Goal: Find specific page/section

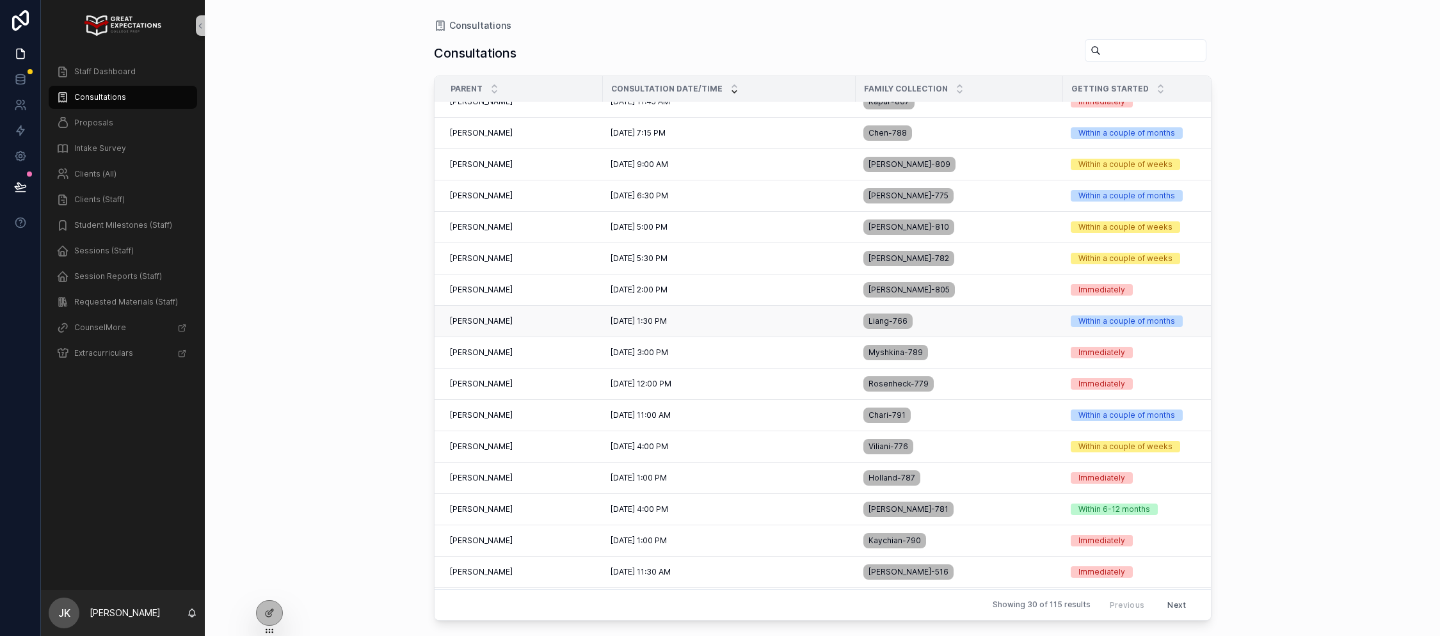
scroll to position [51, 0]
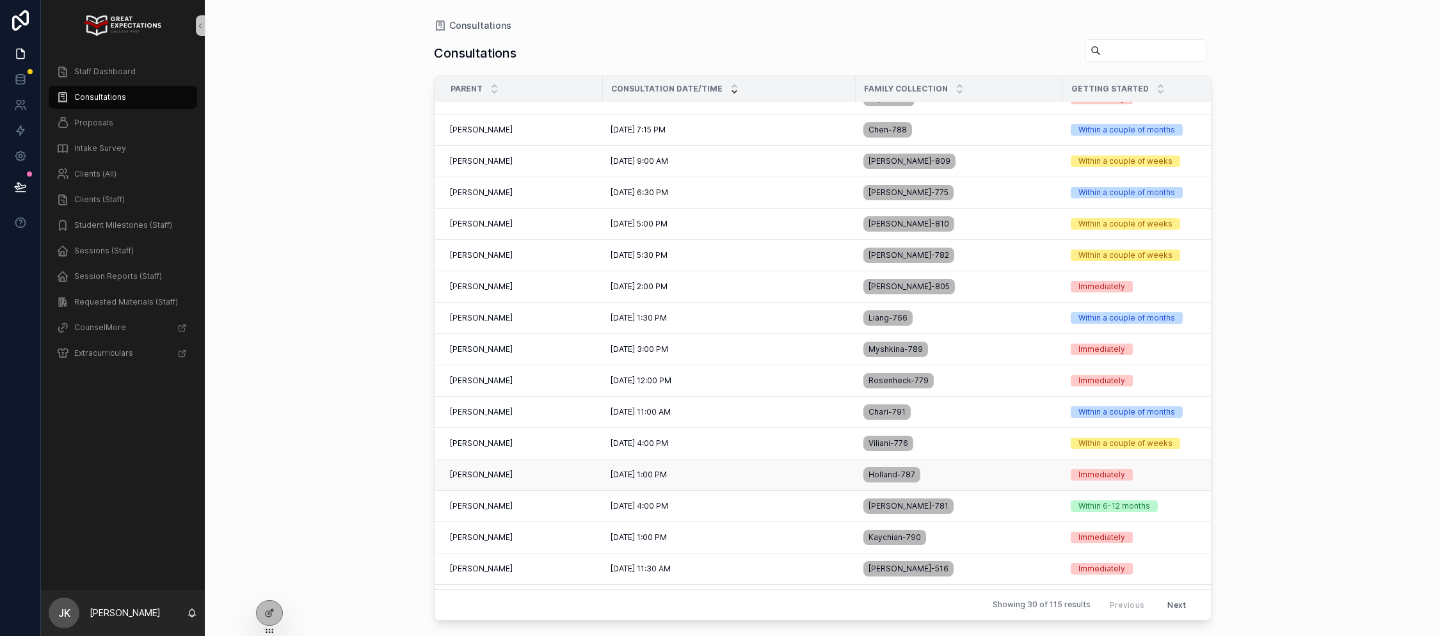
click at [508, 478] on span "[PERSON_NAME]" at bounding box center [481, 475] width 63 height 10
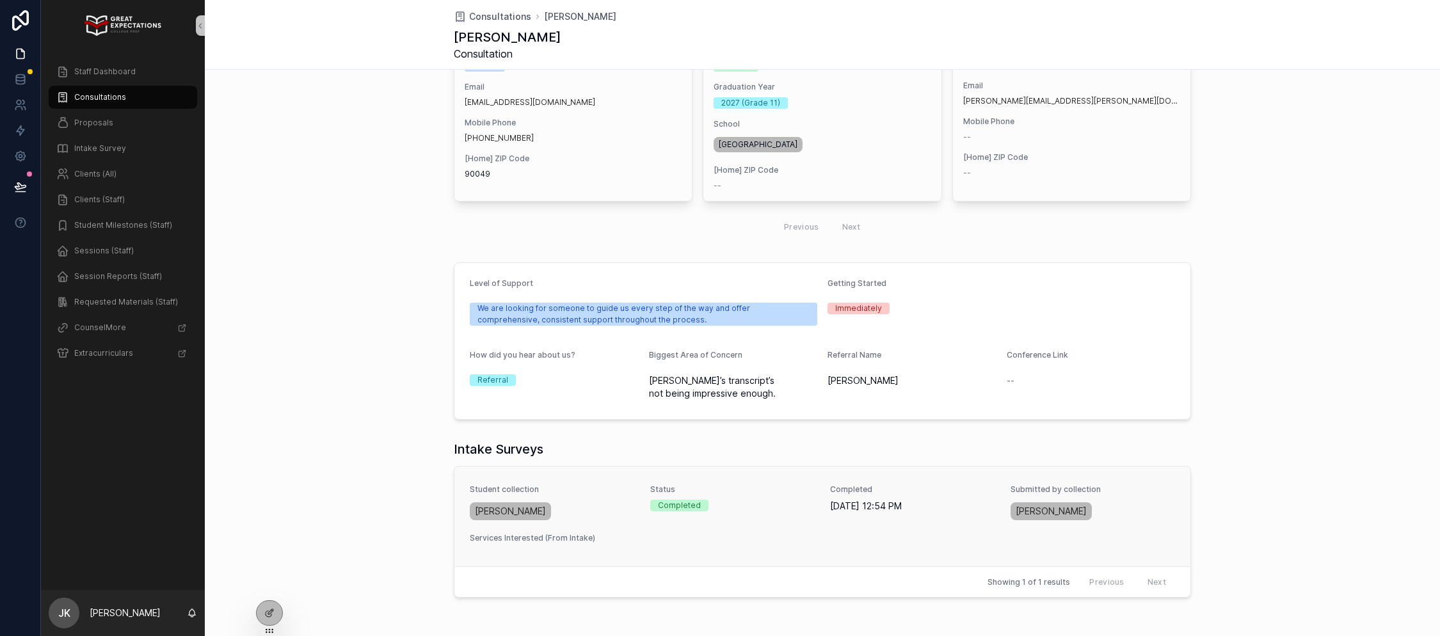
scroll to position [275, 0]
click at [618, 504] on div "[PERSON_NAME]" at bounding box center [552, 512] width 165 height 23
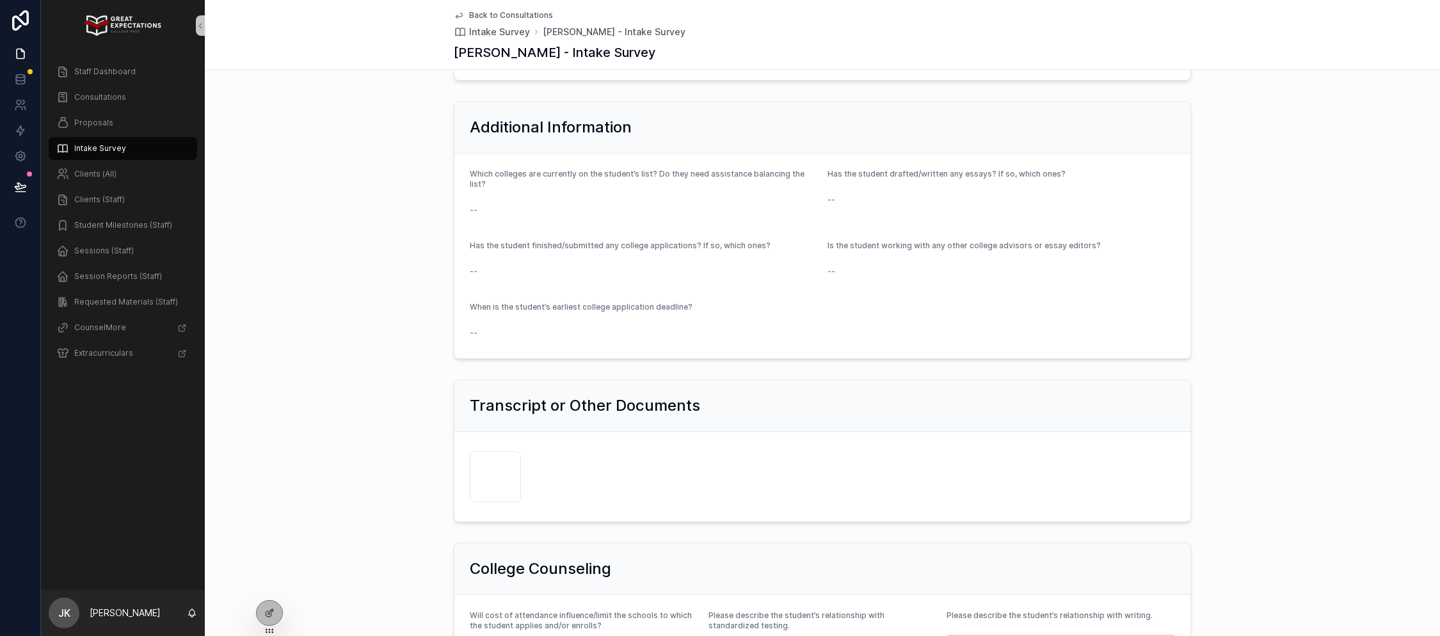
scroll to position [515, 0]
click at [495, 467] on div "IMG_6671 .jpg" at bounding box center [495, 474] width 51 height 51
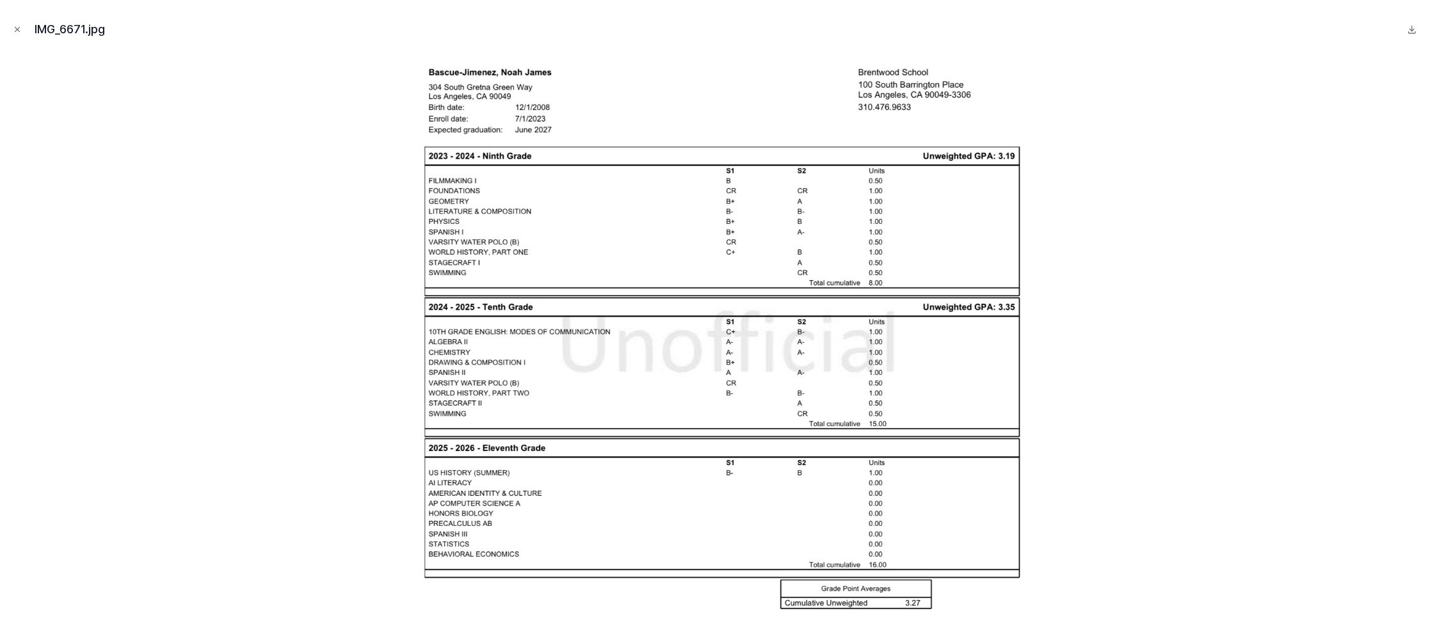
drag, startPoint x: 428, startPoint y: 87, endPoint x: 743, endPoint y: 12, distance: 323.9
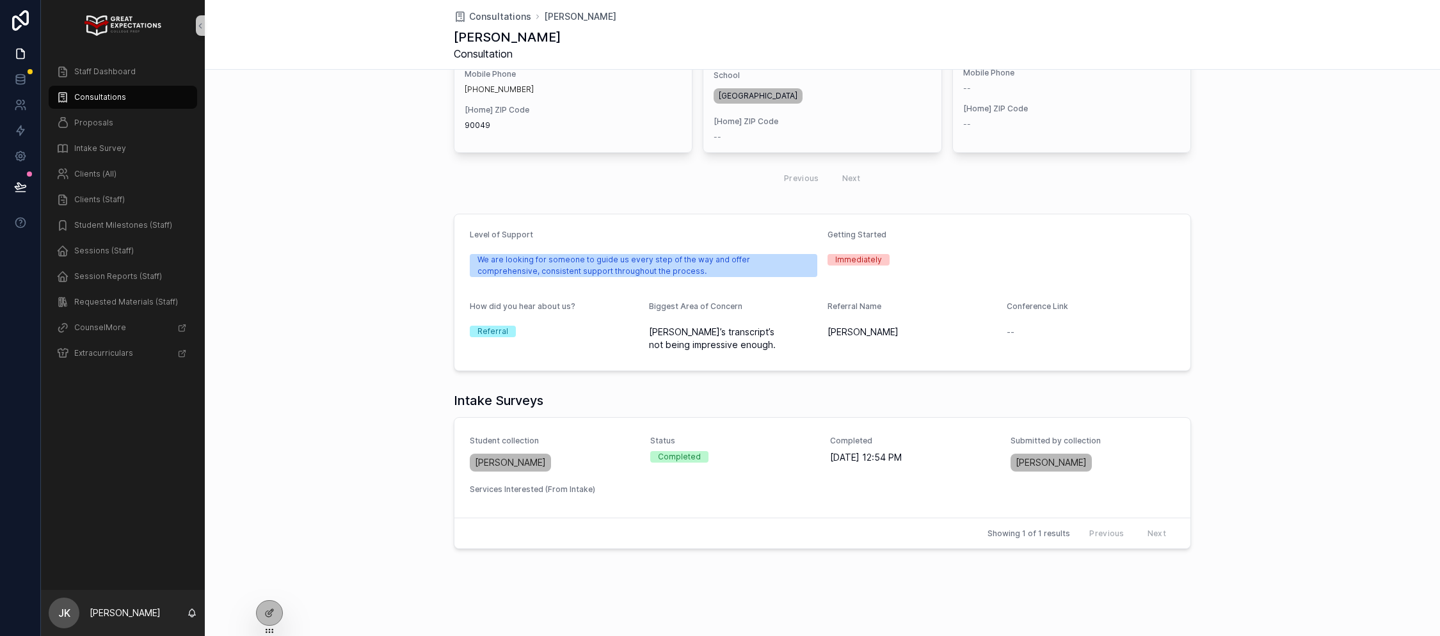
scroll to position [324, 0]
click at [109, 67] on span "Staff Dashboard" at bounding box center [104, 72] width 61 height 10
